Goal: Task Accomplishment & Management: Manage account settings

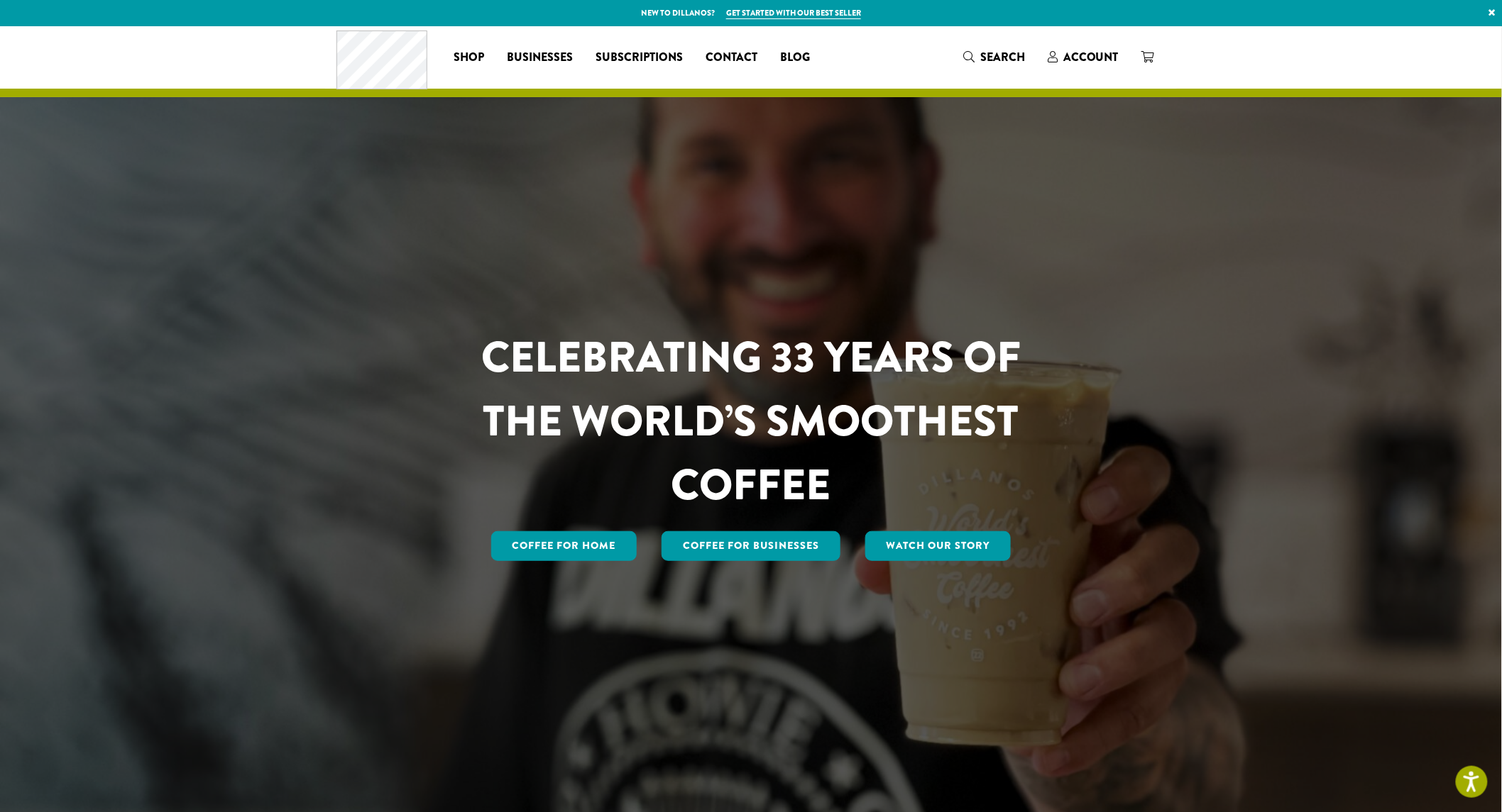
click at [983, 49] on span "Account" at bounding box center [1090, 57] width 56 height 16
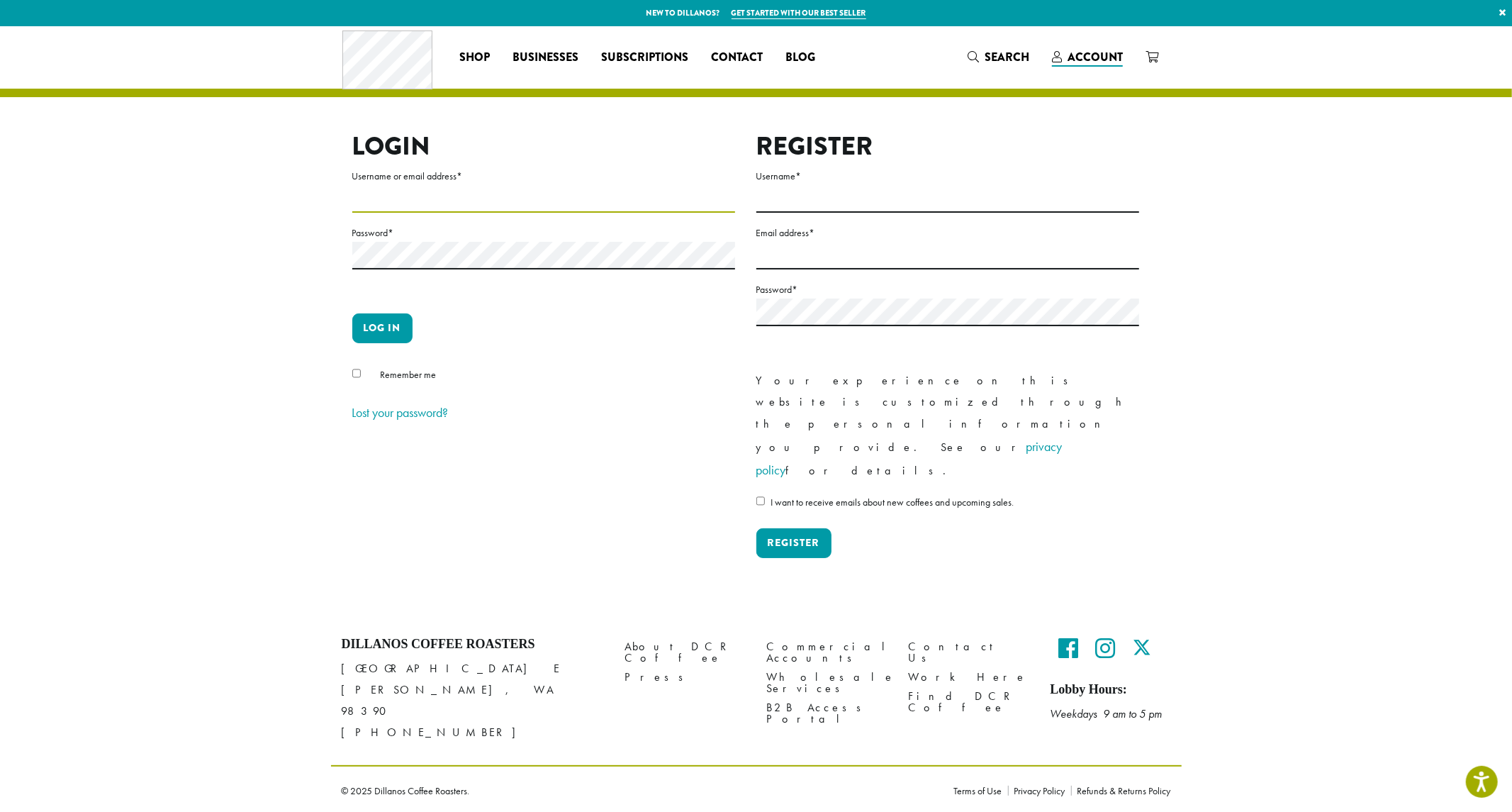
type input "**********"
click at [394, 328] on button "Log in" at bounding box center [382, 329] width 60 height 30
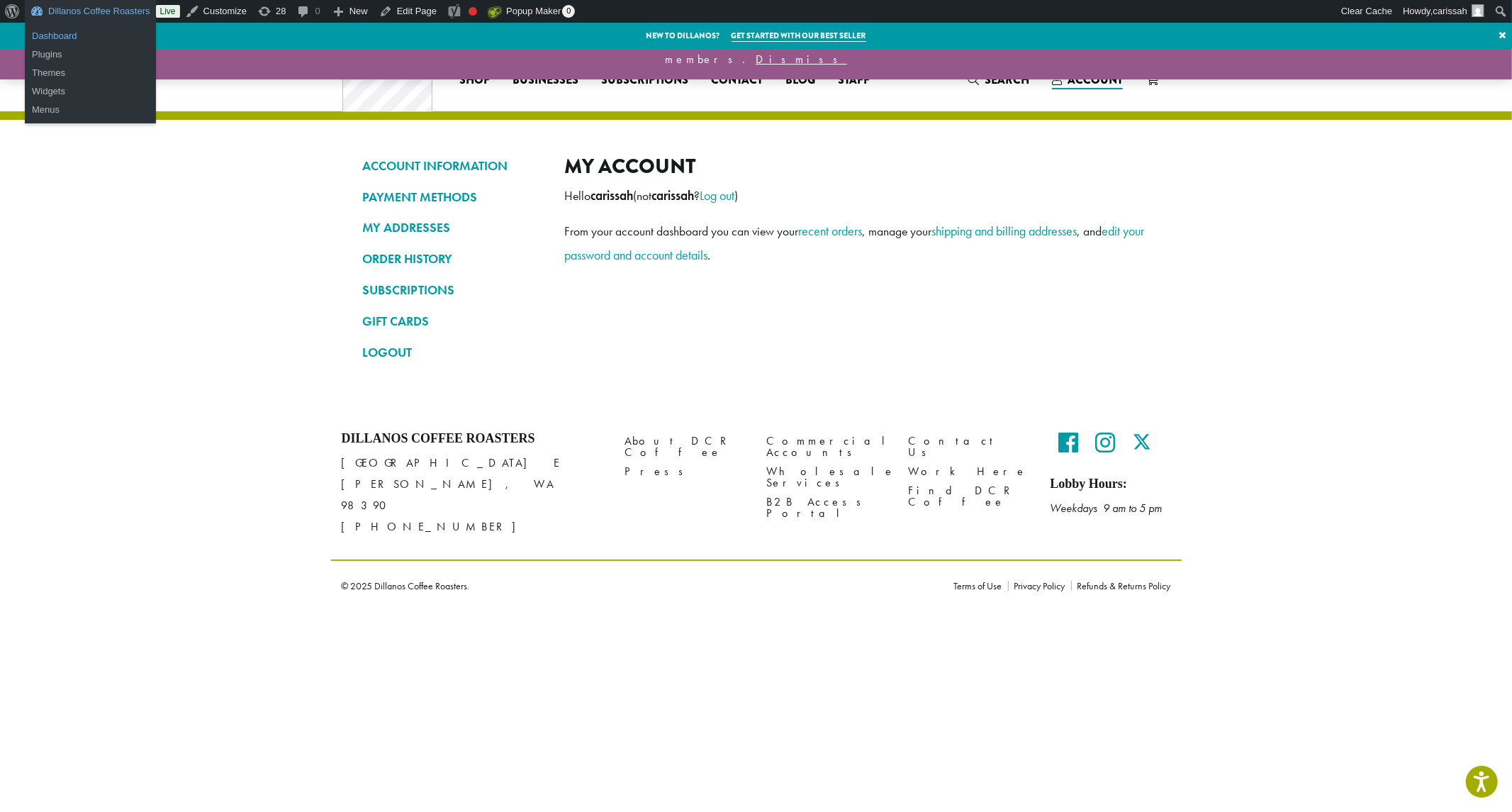
click at [64, 34] on link "Dashboard" at bounding box center [91, 36] width 131 height 19
